Goal: Task Accomplishment & Management: Use online tool/utility

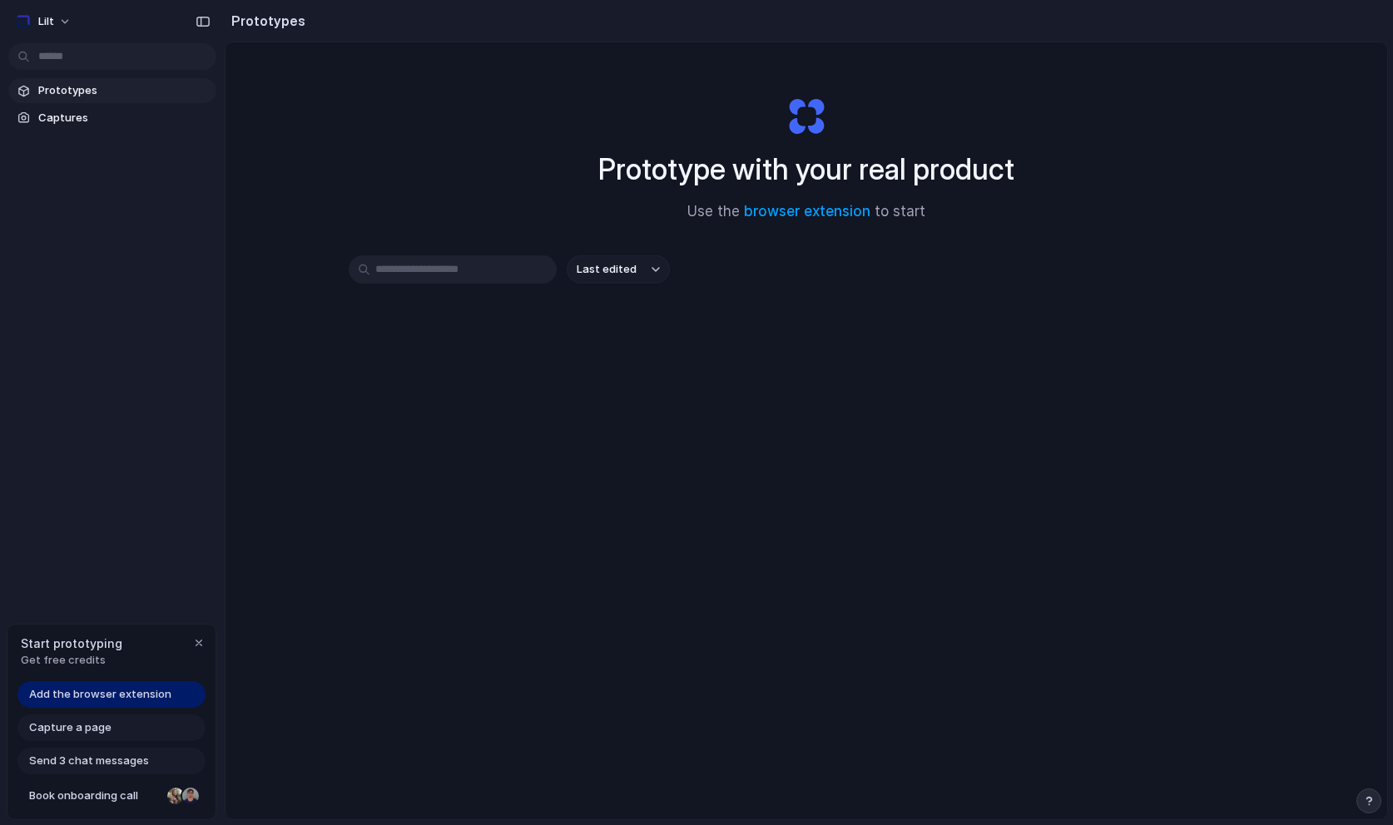
click at [194, 634] on div "Start prototyping Get free credits" at bounding box center [111, 652] width 208 height 54
click at [207, 640] on button "button" at bounding box center [199, 643] width 20 height 20
